Goal: Navigation & Orientation: Find specific page/section

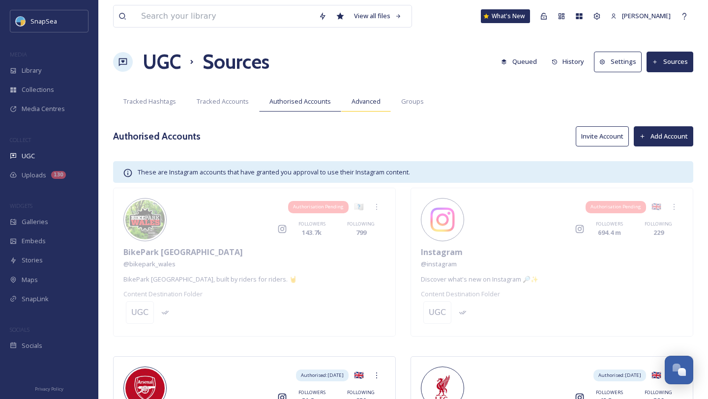
click at [356, 104] on span "Advanced" at bounding box center [366, 101] width 29 height 9
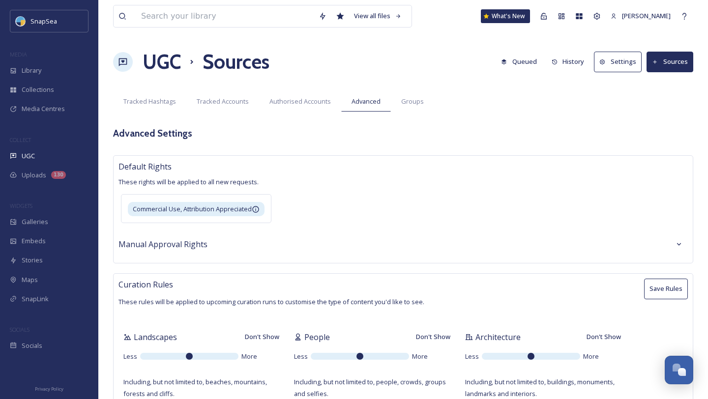
click at [627, 62] on button "Settings" at bounding box center [618, 62] width 48 height 20
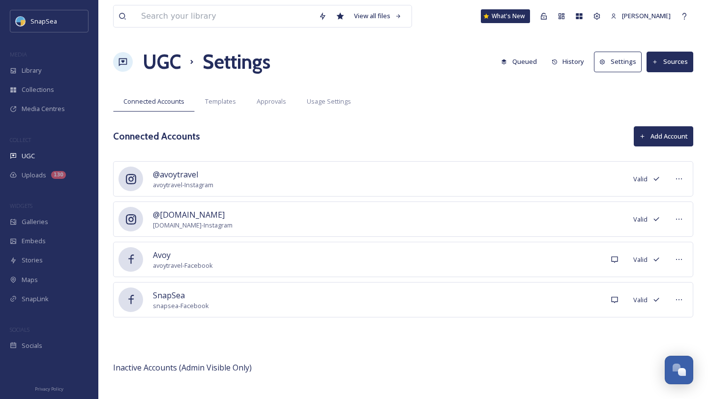
click at [669, 61] on button "Sources" at bounding box center [670, 62] width 47 height 20
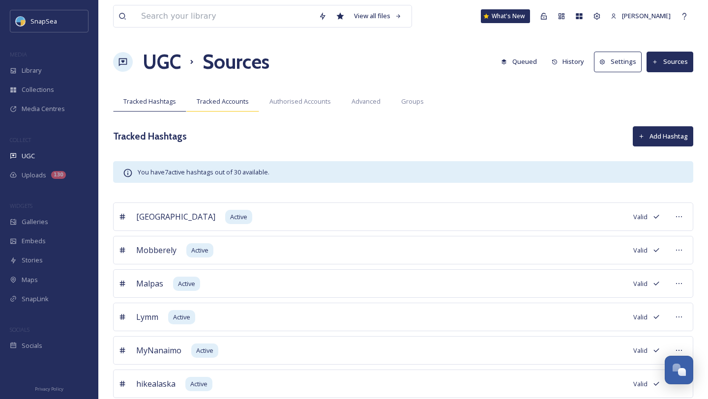
click at [231, 104] on span "Tracked Accounts" at bounding box center [223, 101] width 52 height 9
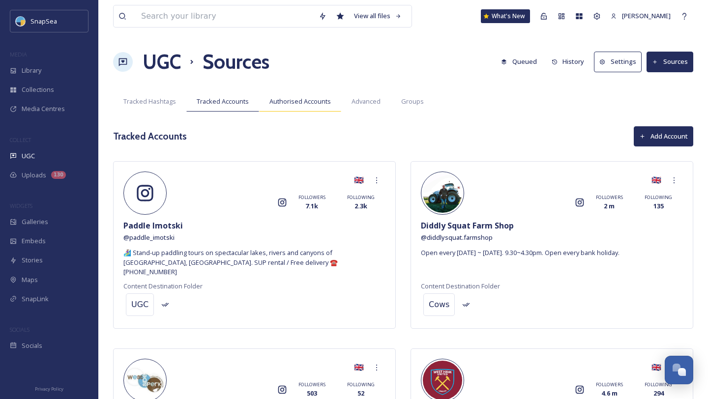
click at [305, 100] on span "Authorised Accounts" at bounding box center [300, 101] width 61 height 9
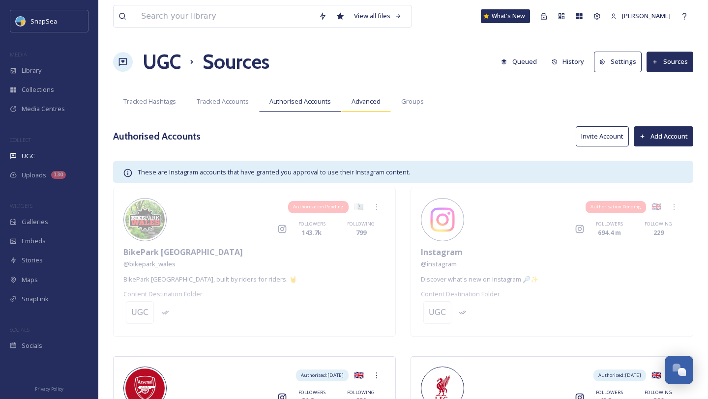
click at [364, 109] on div "Advanced" at bounding box center [366, 101] width 50 height 20
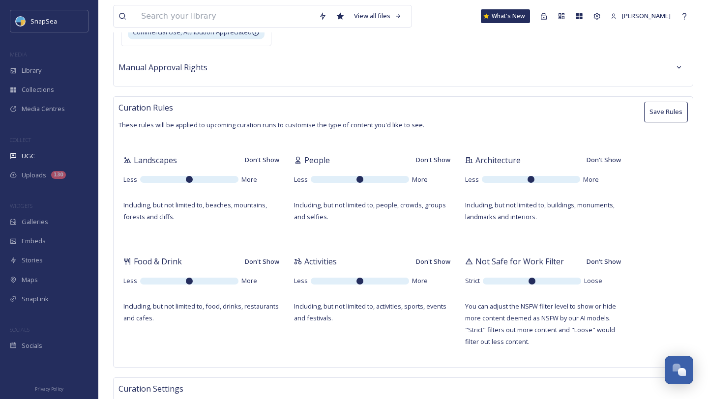
scroll to position [178, 0]
click at [38, 173] on span "Uploads" at bounding box center [34, 175] width 25 height 9
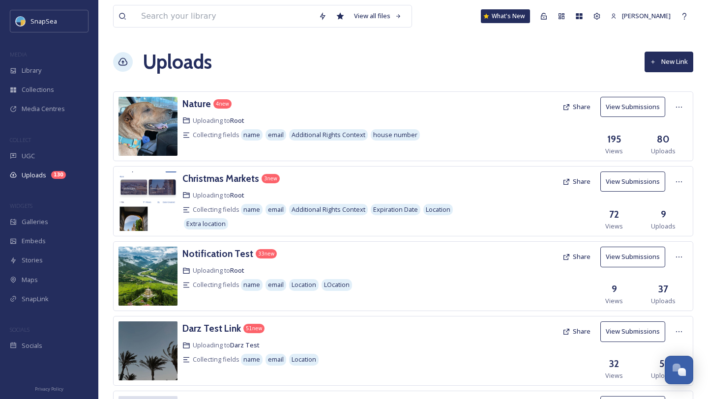
click at [670, 61] on button "New Link" at bounding box center [669, 62] width 49 height 20
click at [640, 106] on button "View Submissions" at bounding box center [633, 107] width 65 height 20
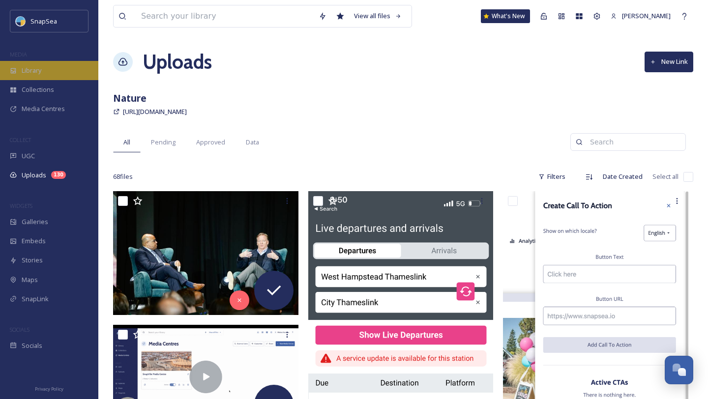
click at [52, 72] on div "Library" at bounding box center [49, 70] width 98 height 19
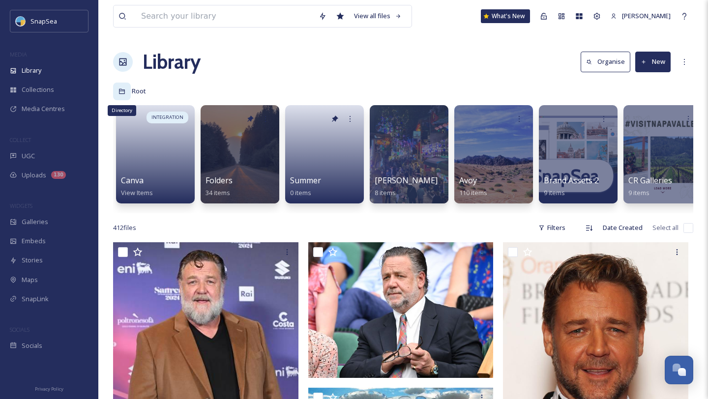
click at [121, 93] on icon at bounding box center [122, 91] width 7 height 7
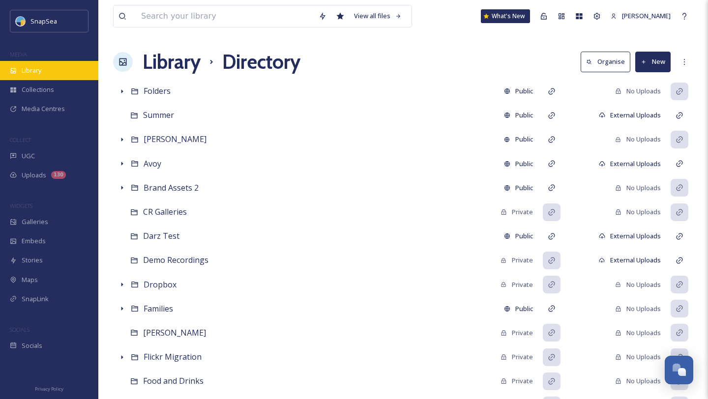
click at [37, 77] on div "Library" at bounding box center [49, 70] width 98 height 19
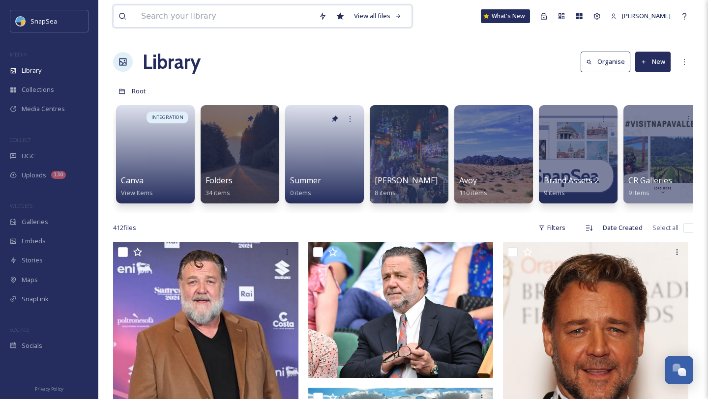
click at [231, 14] on input at bounding box center [225, 16] width 178 height 22
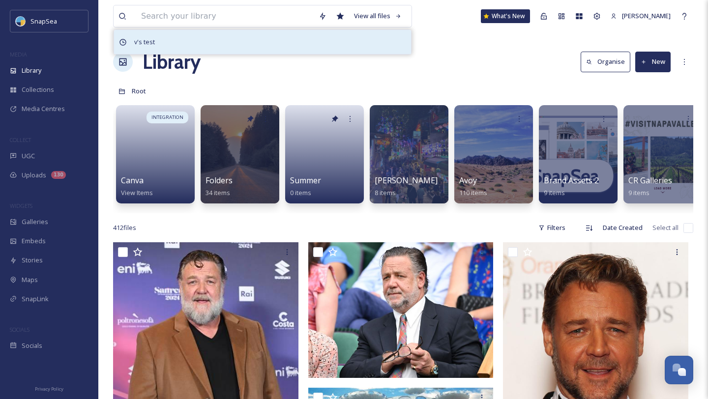
click at [151, 42] on span "v's test" at bounding box center [144, 42] width 30 height 14
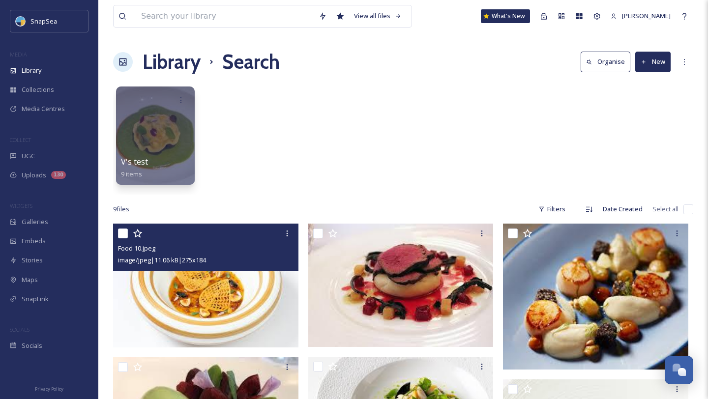
click at [191, 271] on div "Food 10.jpeg image/jpeg | 11.06 kB | 275 x 184" at bounding box center [205, 286] width 185 height 124
click at [192, 280] on img at bounding box center [205, 286] width 185 height 124
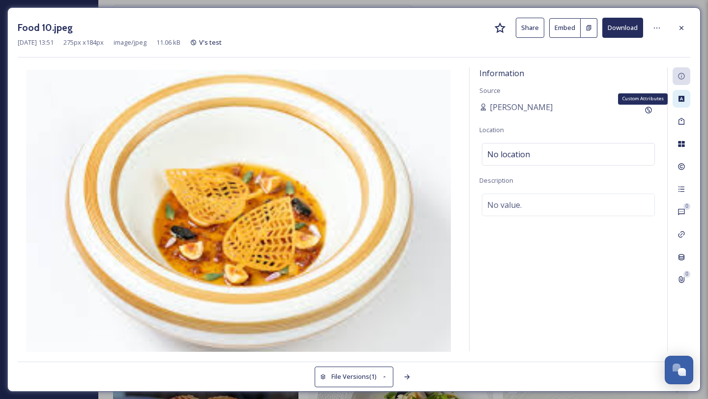
click at [685, 101] on icon at bounding box center [682, 99] width 8 height 8
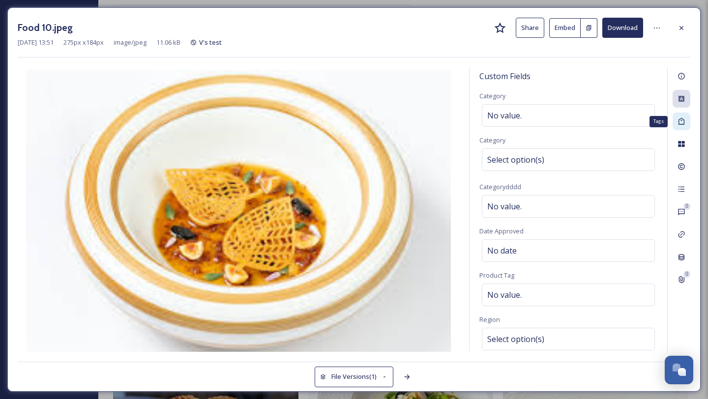
click at [682, 121] on icon at bounding box center [682, 122] width 8 height 8
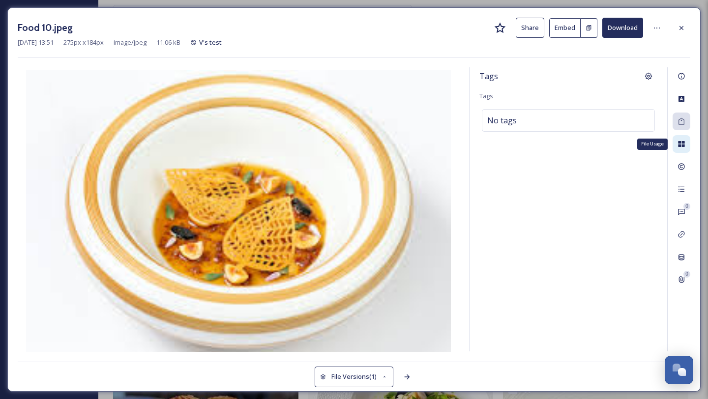
click at [683, 146] on icon at bounding box center [681, 144] width 6 height 6
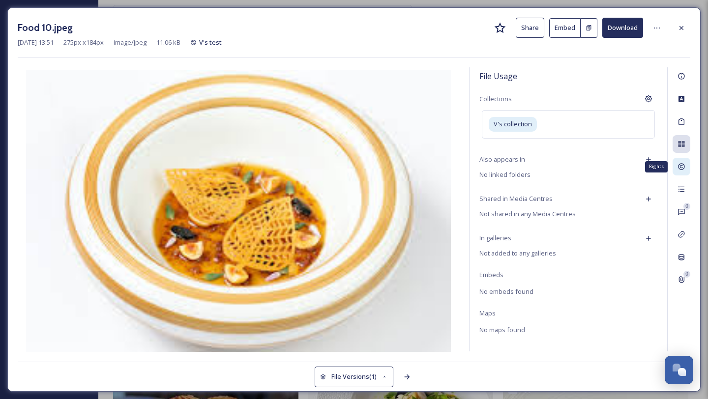
click at [683, 160] on div "Rights" at bounding box center [682, 167] width 18 height 18
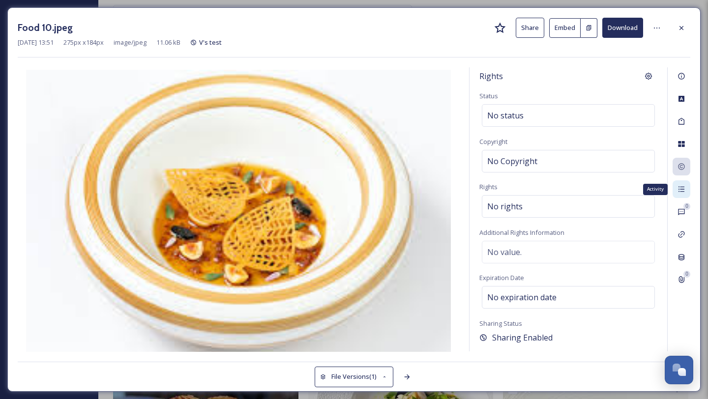
click at [685, 189] on icon at bounding box center [682, 189] width 8 height 8
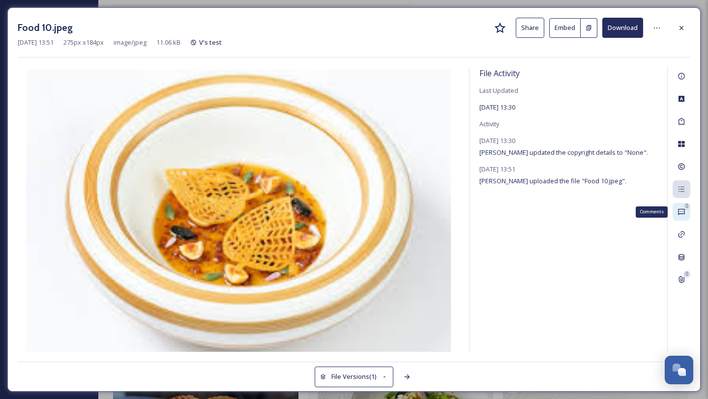
click at [681, 219] on div "0 Comments" at bounding box center [682, 212] width 18 height 18
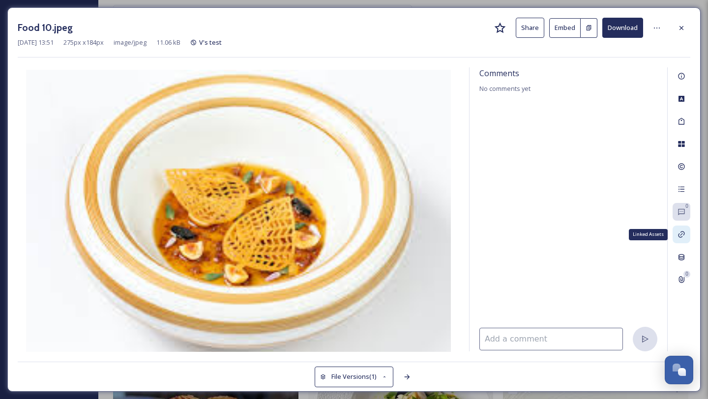
click at [685, 234] on icon at bounding box center [682, 235] width 8 height 8
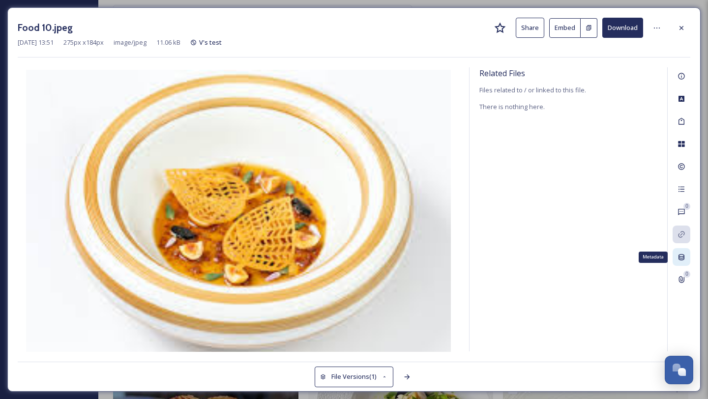
click at [683, 261] on div "Metadata" at bounding box center [682, 257] width 18 height 18
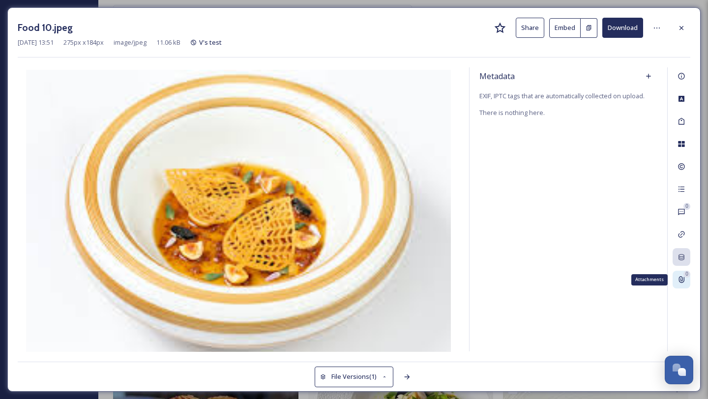
click at [685, 276] on div "0" at bounding box center [687, 274] width 7 height 7
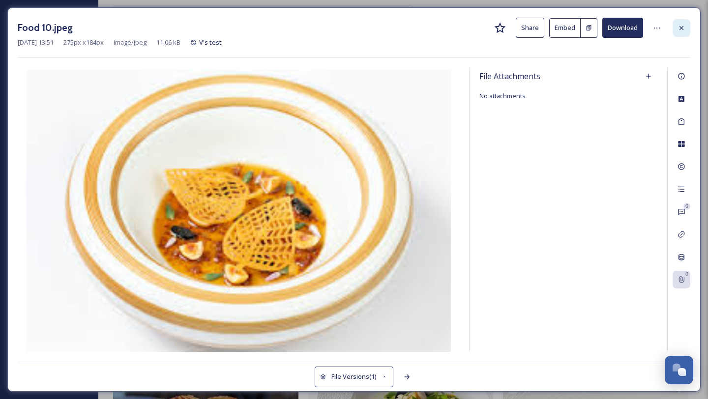
click at [688, 28] on div at bounding box center [682, 28] width 18 height 18
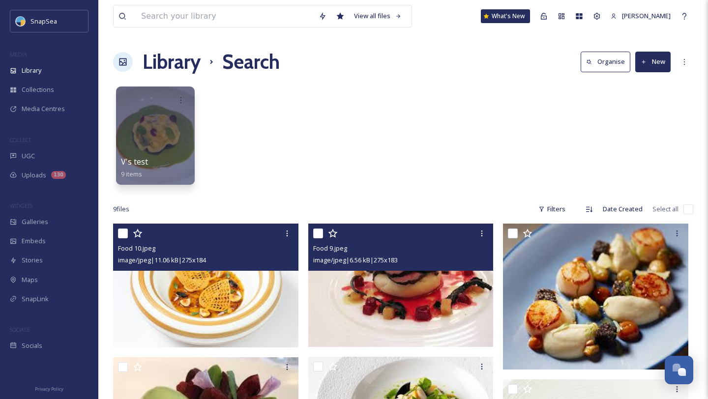
click at [393, 298] on img at bounding box center [400, 285] width 185 height 123
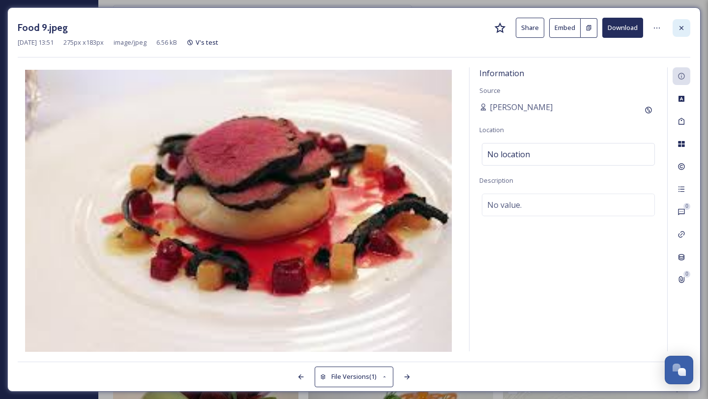
click at [684, 23] on div at bounding box center [682, 28] width 18 height 18
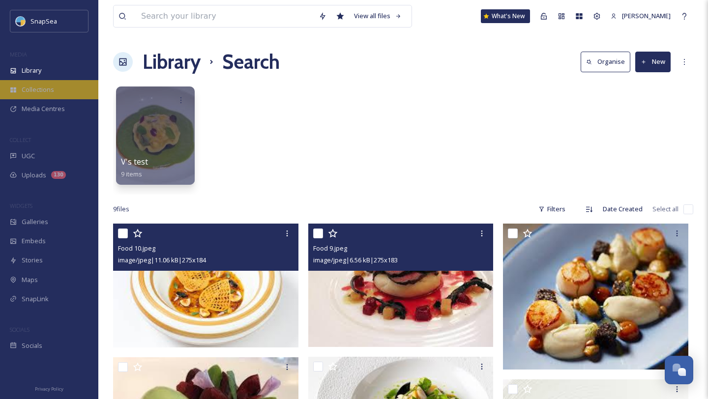
click at [44, 90] on span "Collections" at bounding box center [38, 89] width 32 height 9
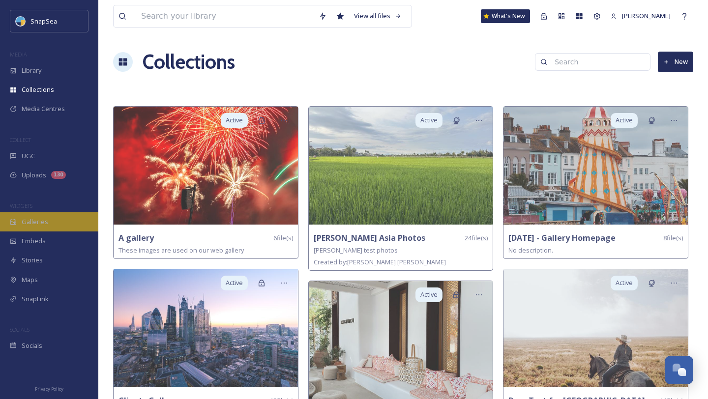
click at [44, 224] on span "Galleries" at bounding box center [35, 221] width 27 height 9
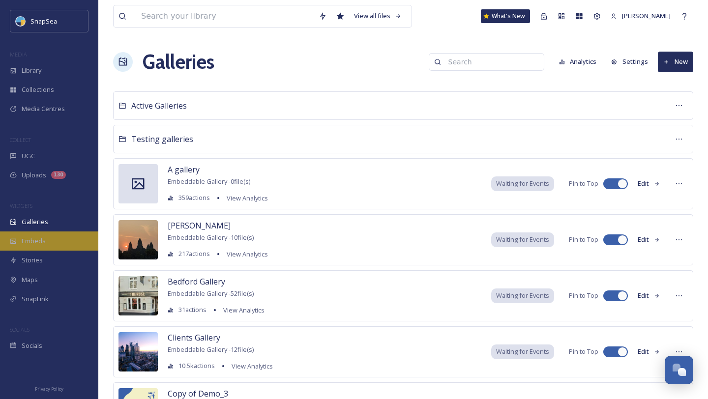
click at [38, 233] on div "Embeds" at bounding box center [49, 241] width 98 height 19
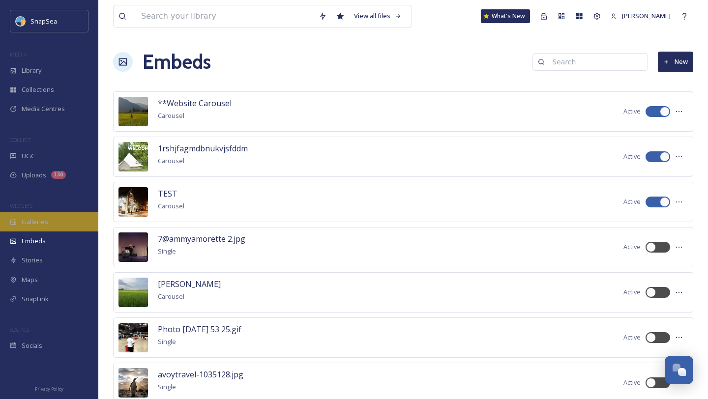
click at [38, 222] on span "Galleries" at bounding box center [35, 221] width 27 height 9
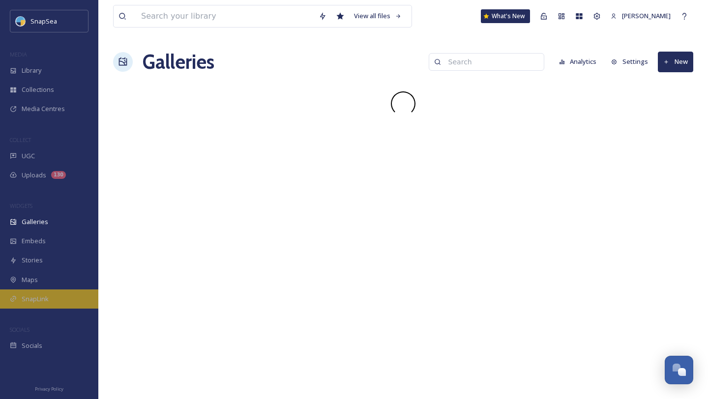
click at [30, 295] on span "SnapLink" at bounding box center [35, 299] width 27 height 9
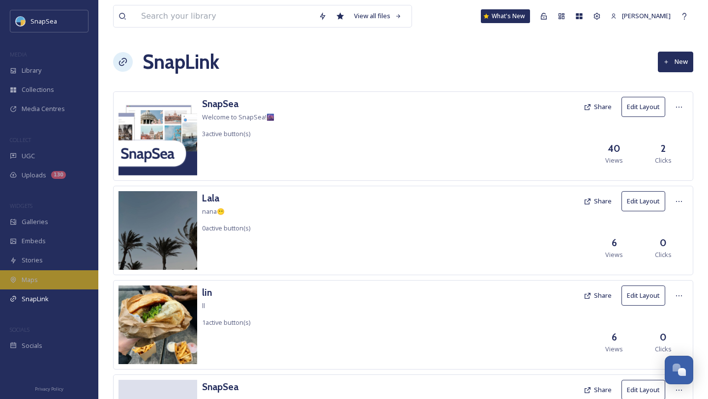
click at [30, 283] on span "Maps" at bounding box center [30, 279] width 16 height 9
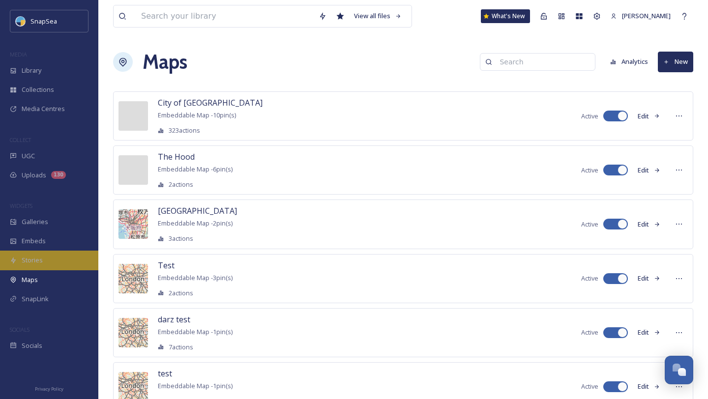
click at [32, 266] on div "Stories" at bounding box center [49, 260] width 98 height 19
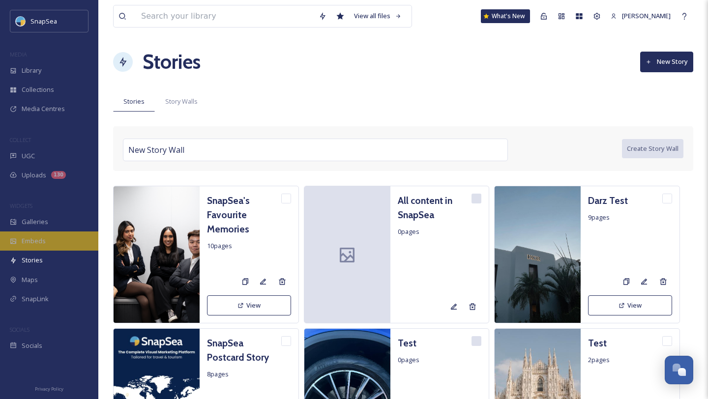
click at [30, 244] on span "Embeds" at bounding box center [34, 241] width 24 height 9
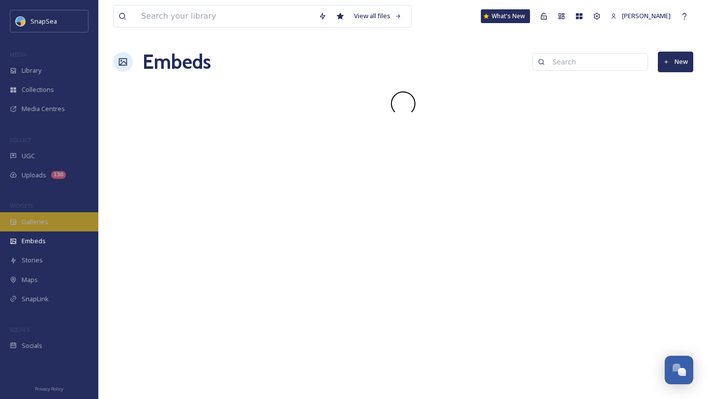
click at [33, 229] on div "Galleries" at bounding box center [49, 222] width 98 height 19
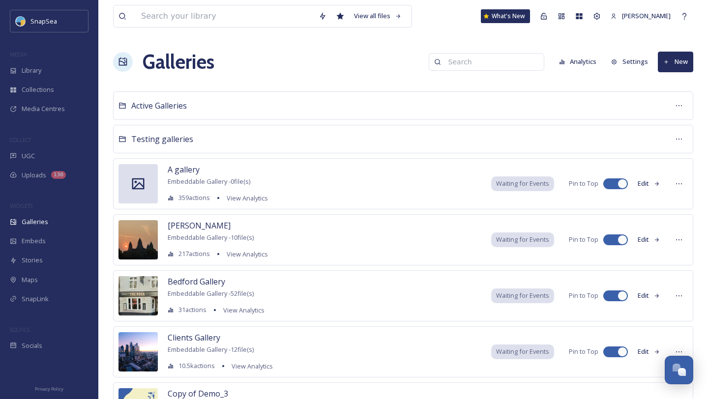
click at [154, 65] on h1 "Galleries" at bounding box center [179, 62] width 72 height 30
click at [50, 223] on div "Galleries" at bounding box center [49, 222] width 98 height 19
click at [632, 68] on button "Settings" at bounding box center [630, 61] width 47 height 19
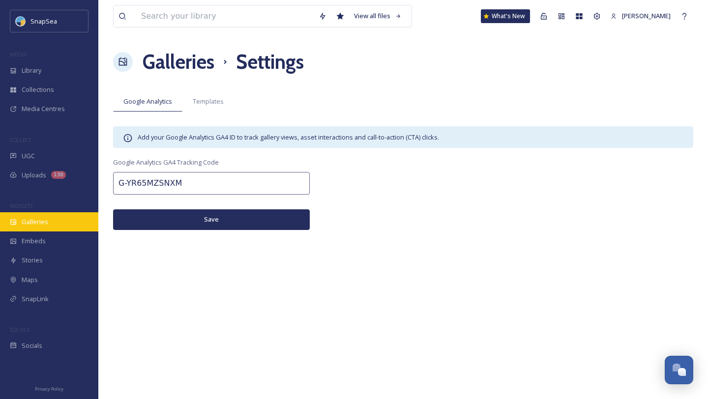
click at [54, 227] on div "Galleries" at bounding box center [49, 222] width 98 height 19
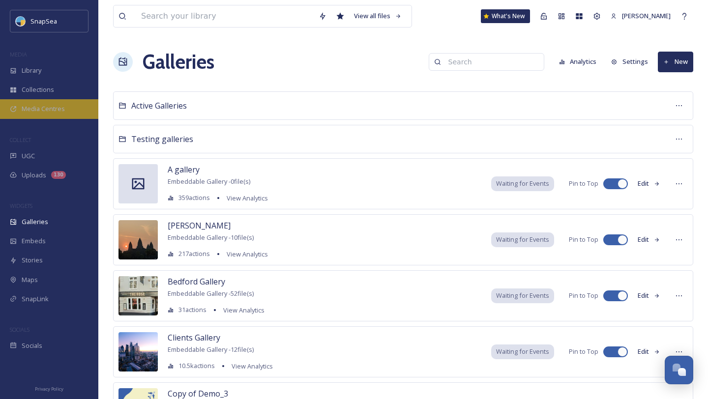
click at [50, 117] on div "Media Centres" at bounding box center [49, 108] width 98 height 19
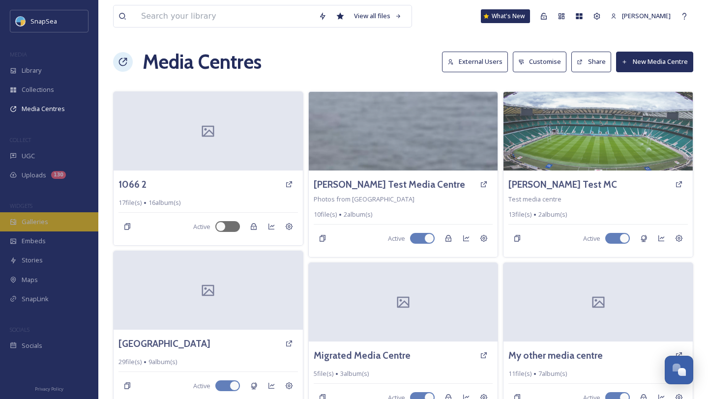
click at [43, 217] on span "Galleries" at bounding box center [35, 221] width 27 height 9
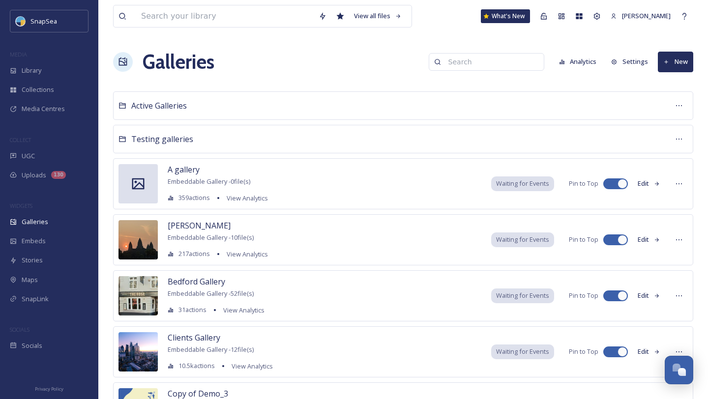
click at [413, 197] on div "A gallery Embeddable Gallery - 0 file(s) 359 actions View Analytics Waiting for…" at bounding box center [403, 183] width 580 height 51
click at [342, 244] on div "[PERSON_NAME] Test Embeddable Gallery - 10 file(s) 217 actions View Analytics W…" at bounding box center [403, 239] width 580 height 51
click at [260, 18] on input at bounding box center [225, 16] width 178 height 22
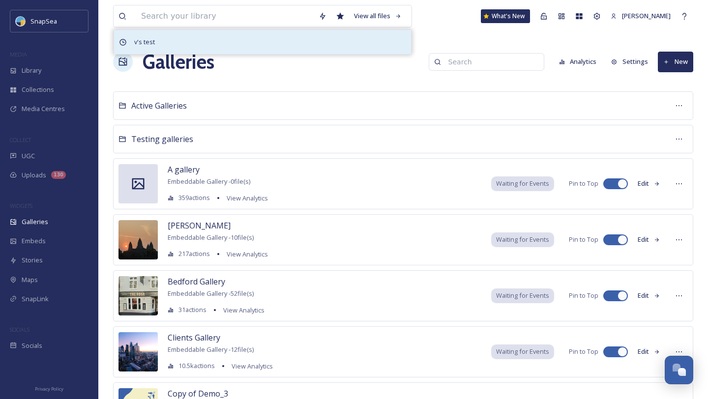
click at [240, 37] on div "v's test" at bounding box center [262, 42] width 297 height 24
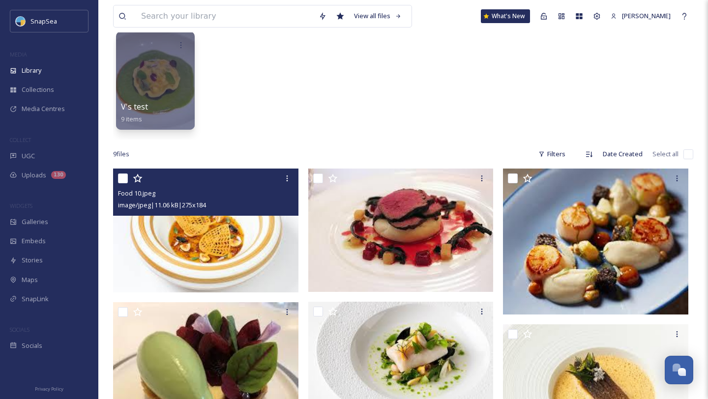
scroll to position [75, 0]
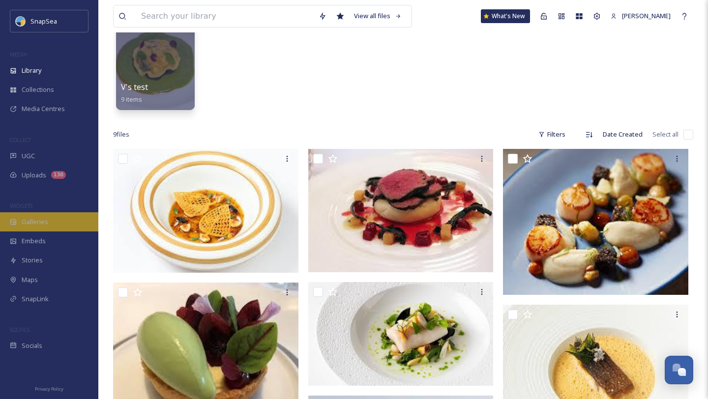
click at [51, 223] on div "Galleries" at bounding box center [49, 222] width 98 height 19
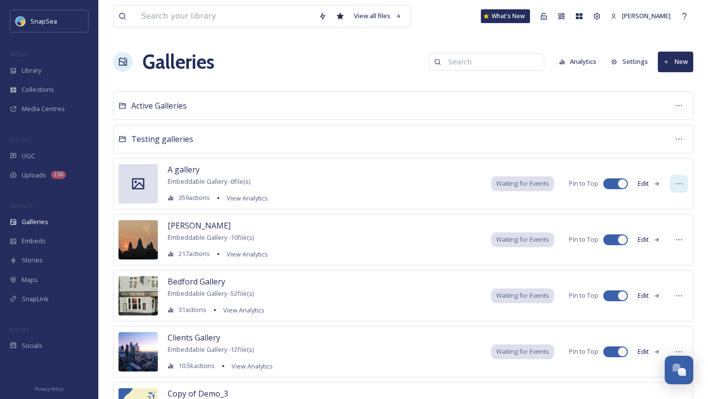
click at [677, 182] on icon at bounding box center [679, 184] width 8 height 8
